Goal: Transaction & Acquisition: Purchase product/service

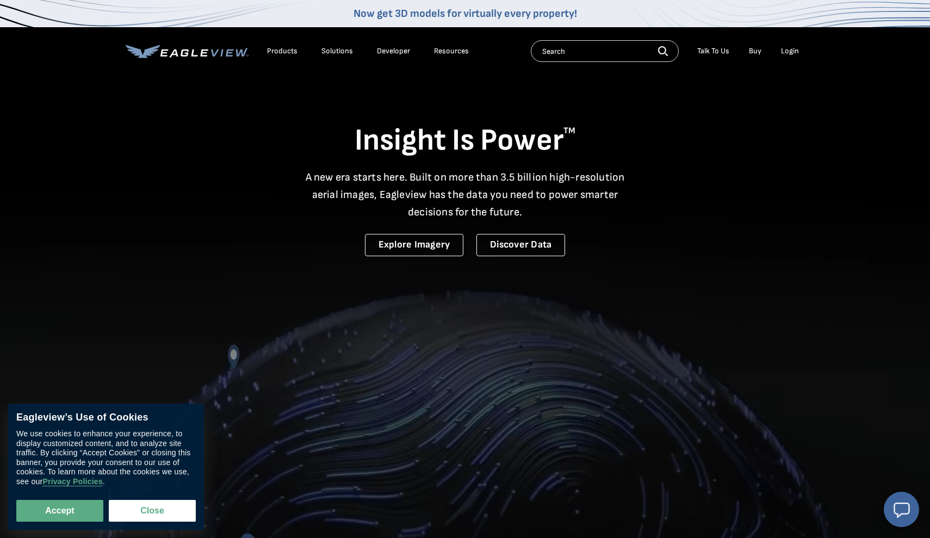
click at [597, 48] on input "text" at bounding box center [605, 51] width 148 height 22
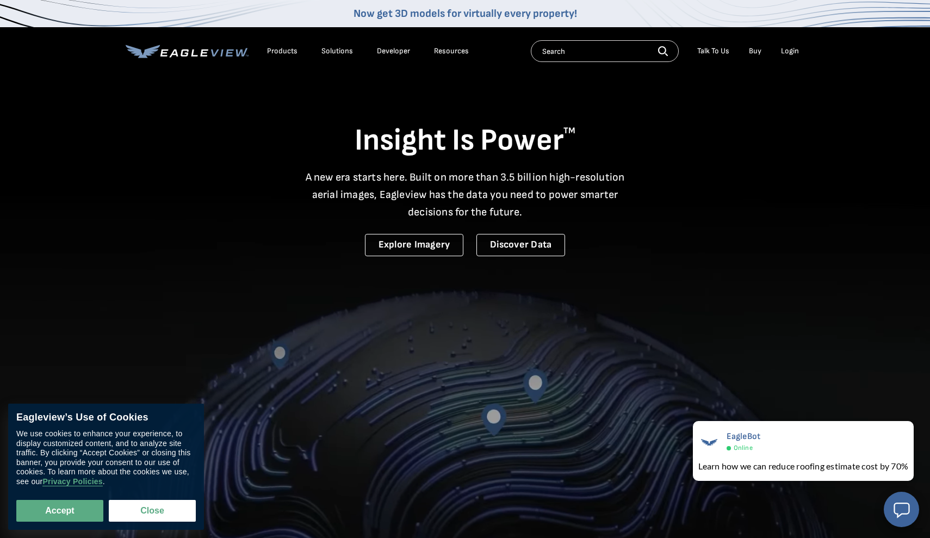
click at [286, 50] on div "Products" at bounding box center [282, 51] width 30 height 10
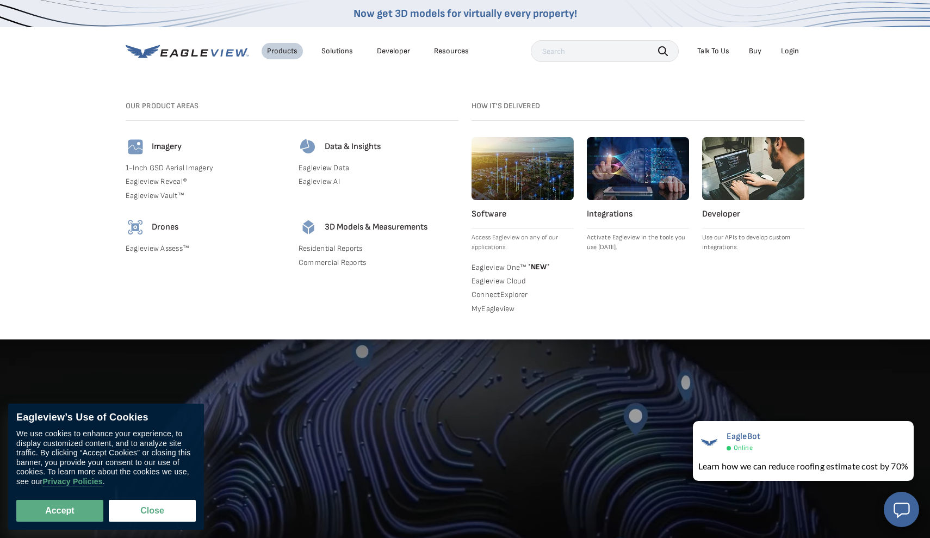
click at [286, 51] on div "Products" at bounding box center [282, 51] width 30 height 10
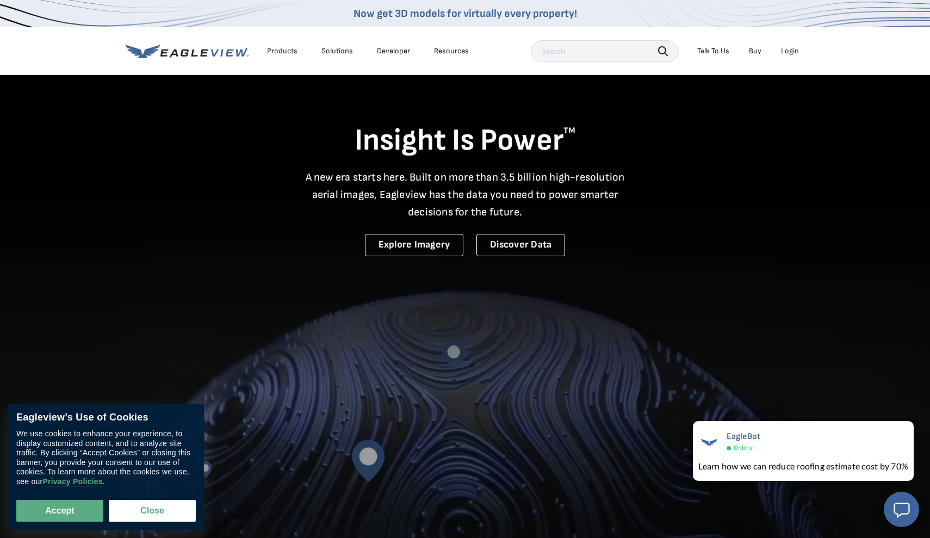
click at [573, 48] on input "text" at bounding box center [605, 51] width 148 height 22
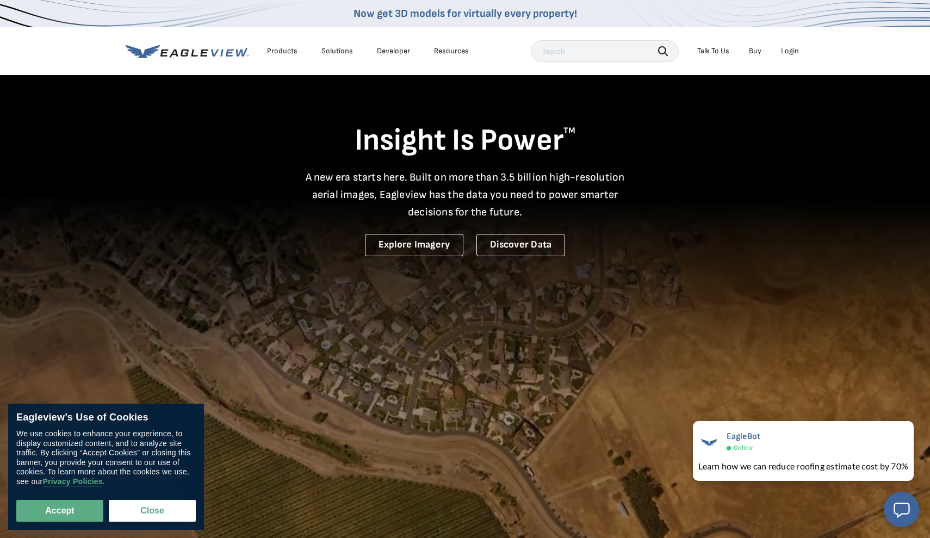
click at [794, 52] on div "Login" at bounding box center [790, 51] width 18 height 10
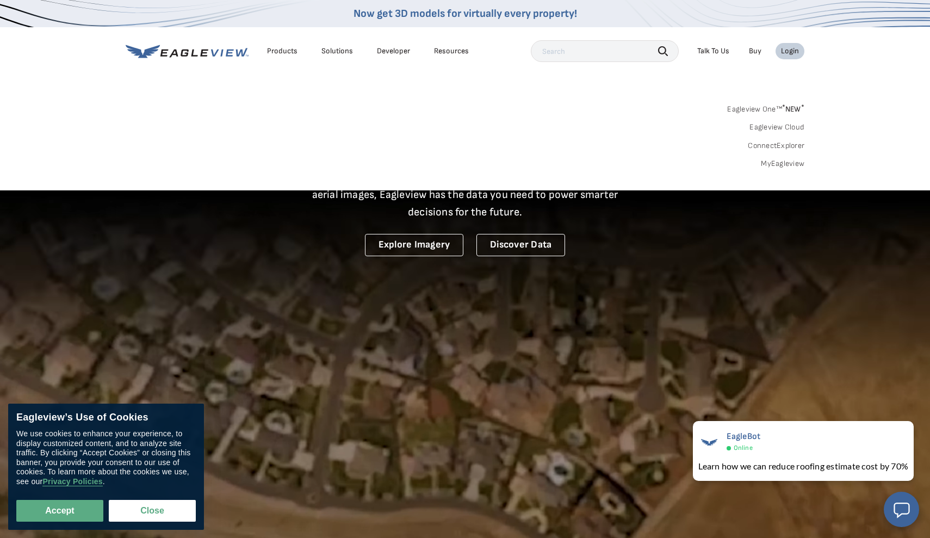
click at [777, 162] on link "MyEagleview" at bounding box center [781, 164] width 43 height 10
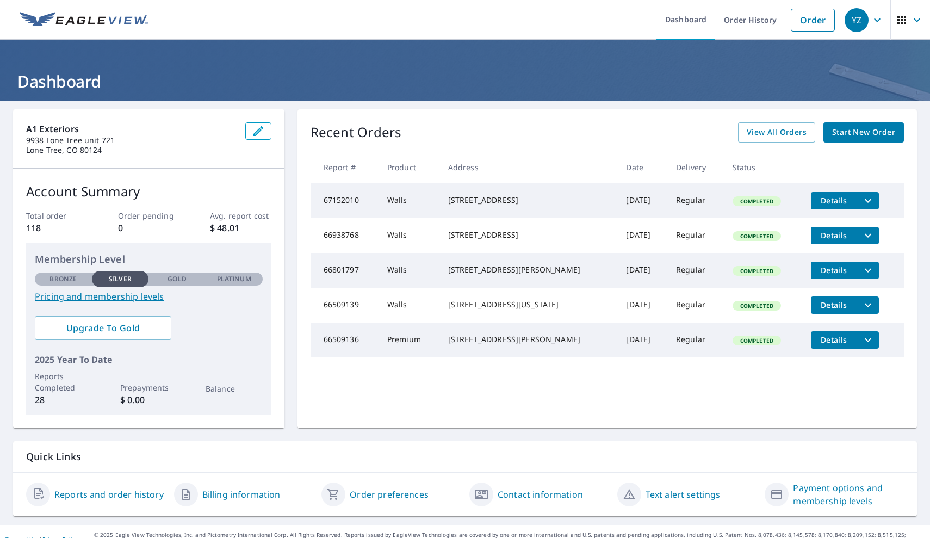
click at [853, 134] on span "Start New Order" at bounding box center [863, 133] width 63 height 14
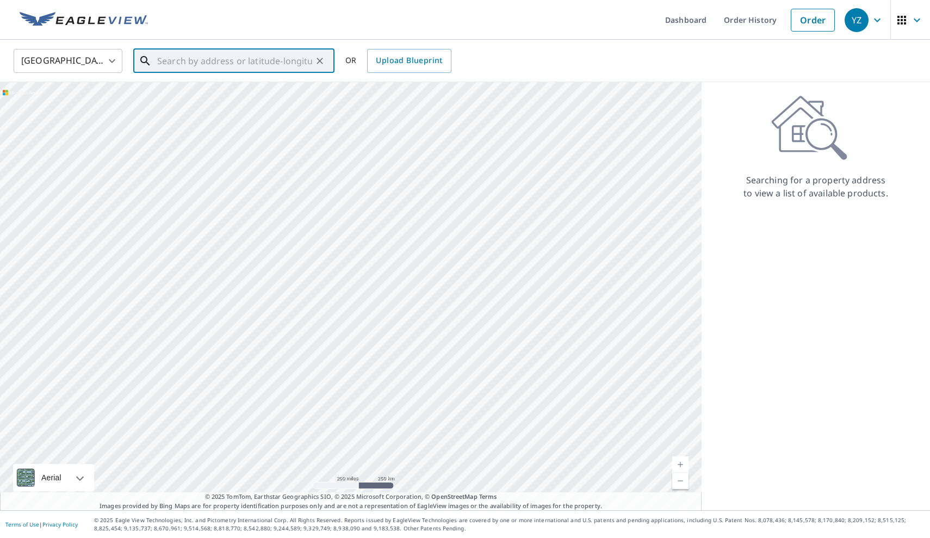
click at [273, 63] on input "text" at bounding box center [234, 61] width 155 height 30
click at [256, 95] on span "[STREET_ADDRESS]" at bounding box center [240, 92] width 171 height 13
type input "[STREET_ADDRESS]"
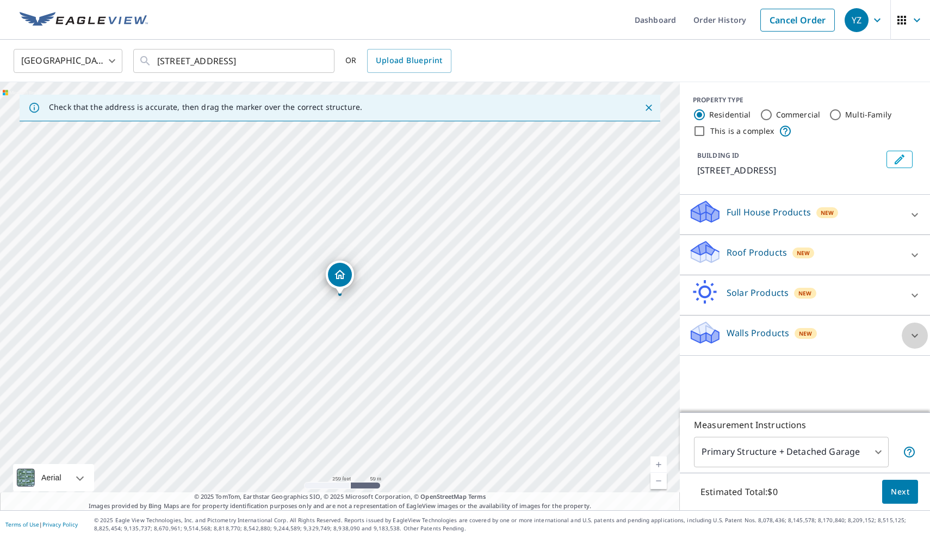
click at [916, 332] on icon at bounding box center [914, 335] width 13 height 13
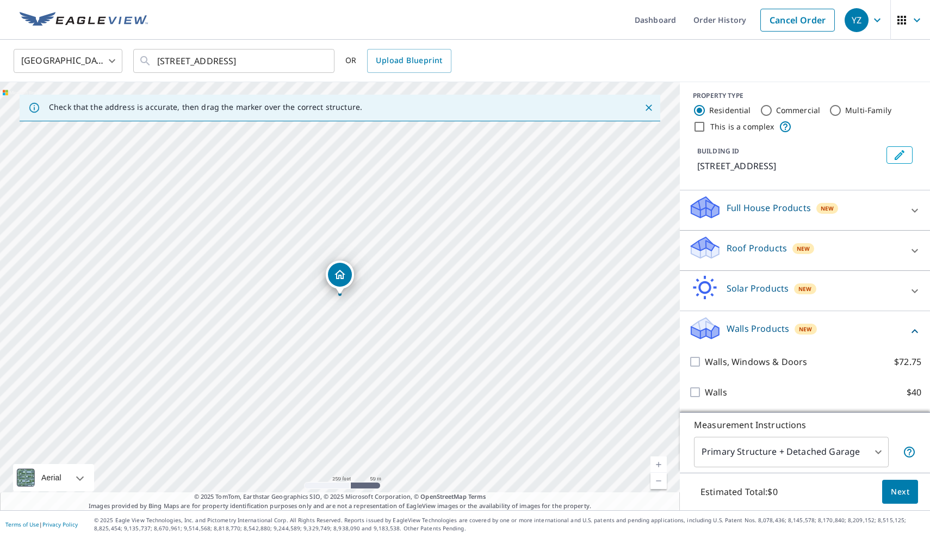
scroll to position [4, 0]
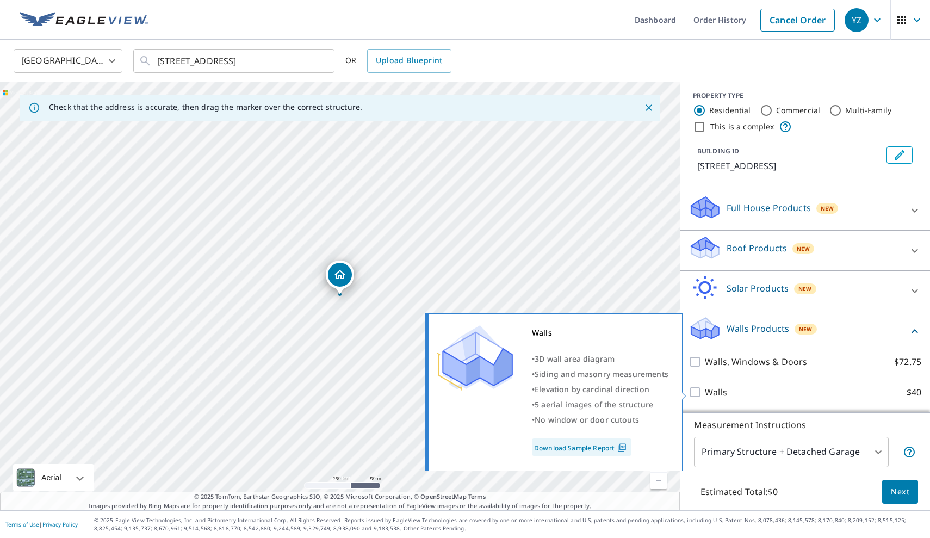
click at [731, 392] on label "Walls $40" at bounding box center [812, 391] width 216 height 13
click at [704, 392] on input "Walls $40" at bounding box center [696, 391] width 16 height 13
checkbox input "true"
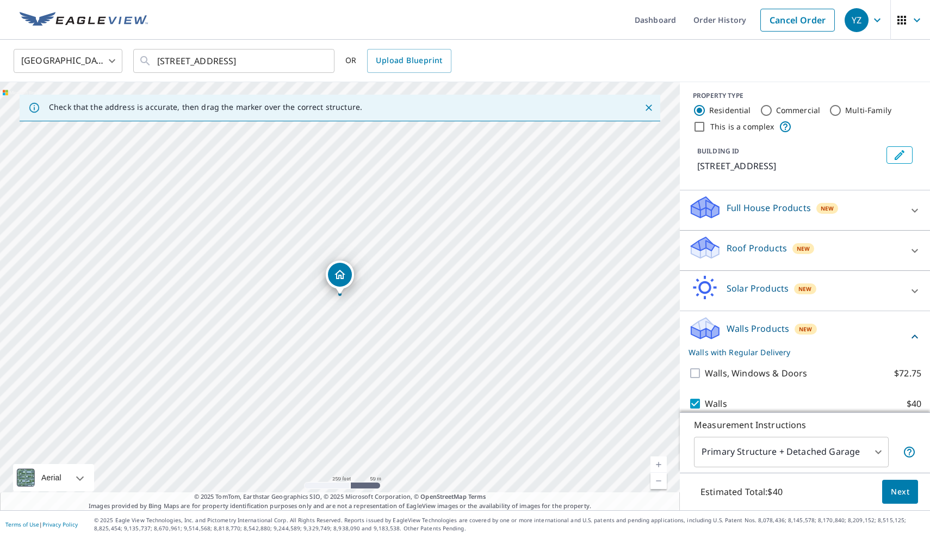
click at [890, 488] on span "Next" at bounding box center [899, 492] width 18 height 14
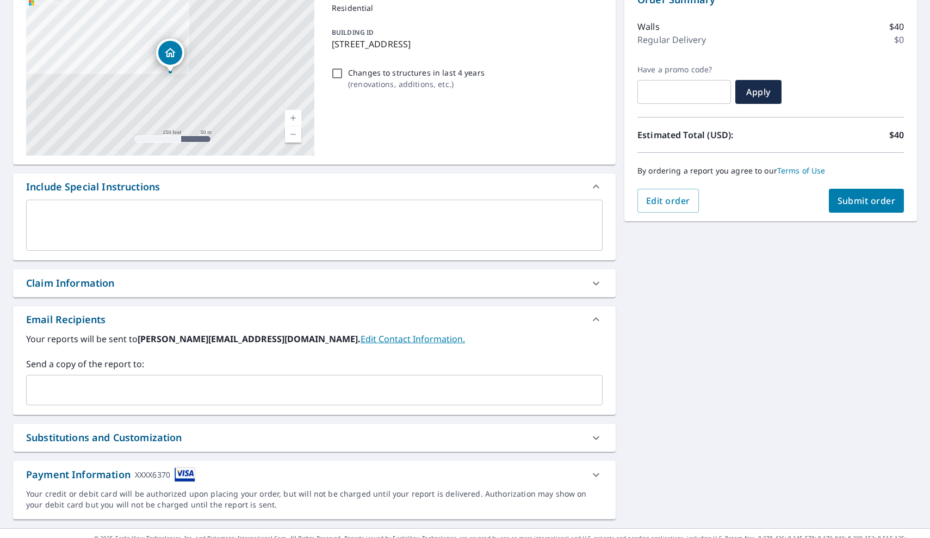
scroll to position [128, 0]
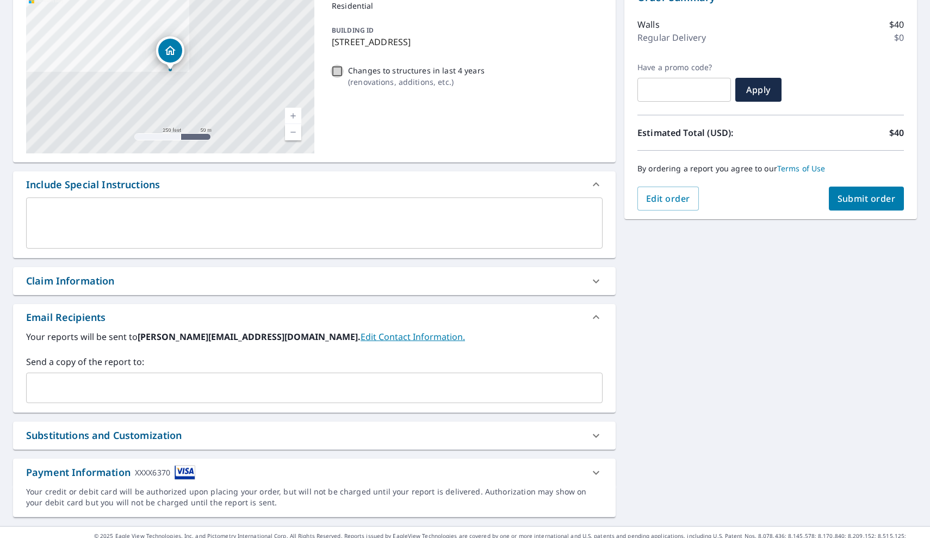
click at [335, 70] on input "Changes to structures in last 4 years ( renovations, additions, etc. )" at bounding box center [337, 71] width 13 height 13
checkbox input "true"
click at [844, 195] on span "Submit order" at bounding box center [866, 198] width 58 height 12
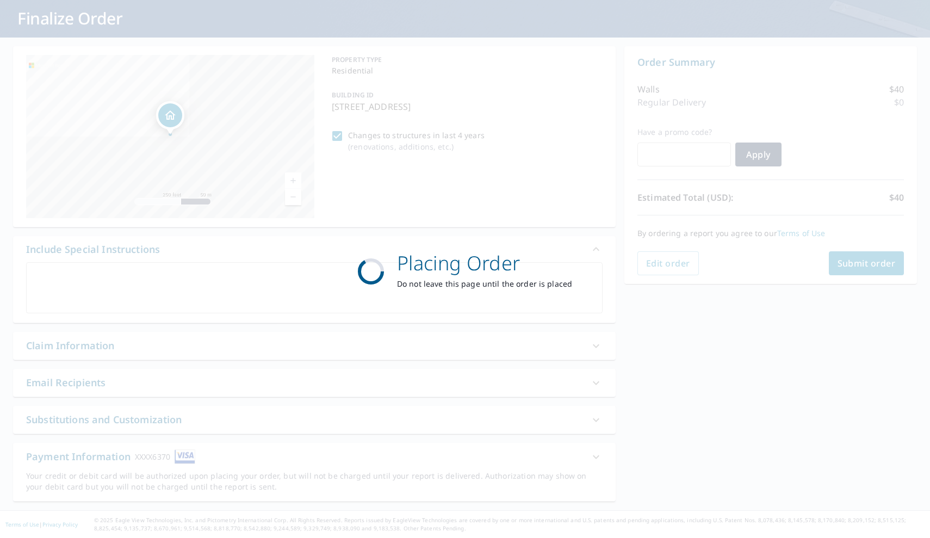
scroll to position [63, 0]
